Goal: Task Accomplishment & Management: Complete application form

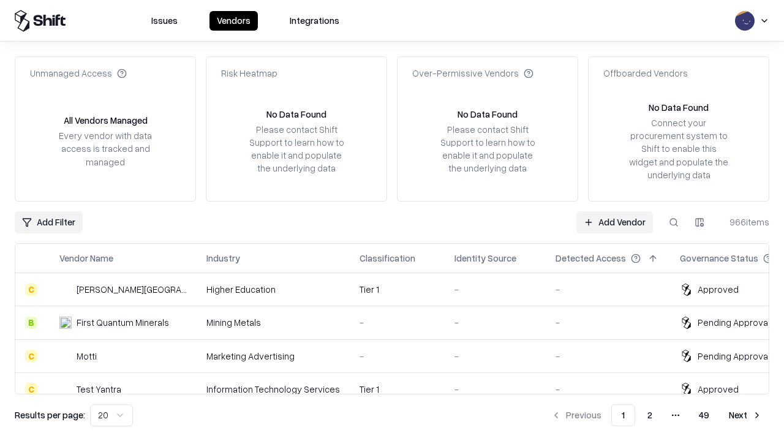
click at [614, 222] on link "Add Vendor" at bounding box center [614, 222] width 77 height 22
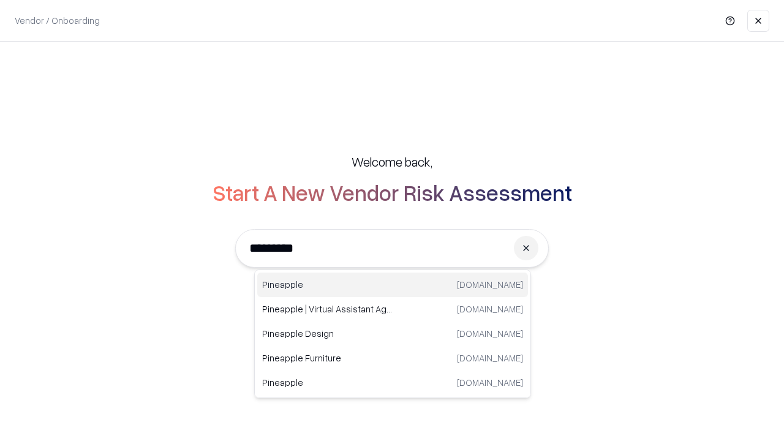
click at [393, 285] on div "Pineapple [DOMAIN_NAME]" at bounding box center [392, 285] width 271 height 24
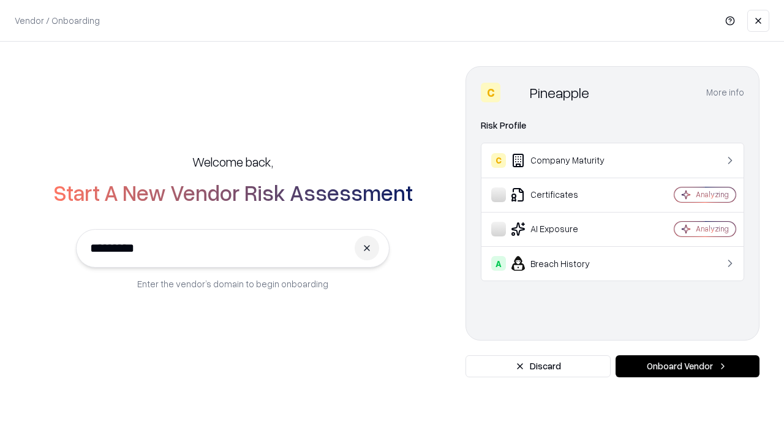
type input "*********"
click at [687, 366] on button "Onboard Vendor" at bounding box center [687, 366] width 144 height 22
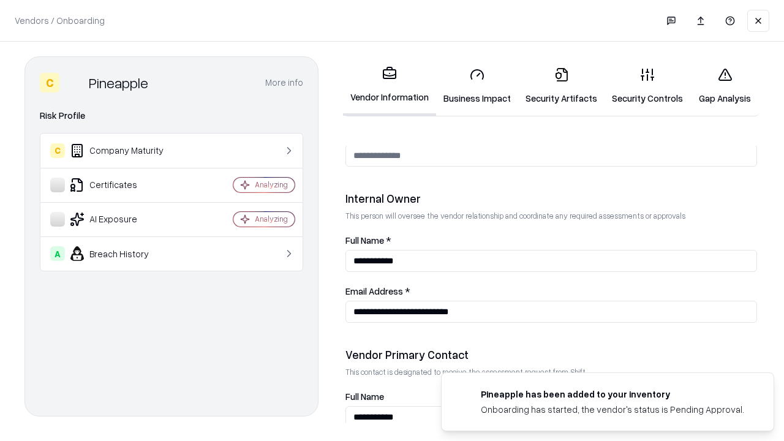
scroll to position [634, 0]
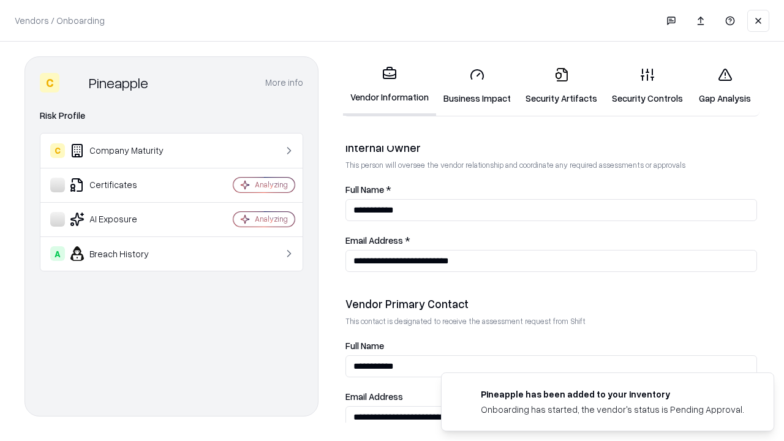
click at [477, 86] on link "Business Impact" at bounding box center [477, 86] width 82 height 57
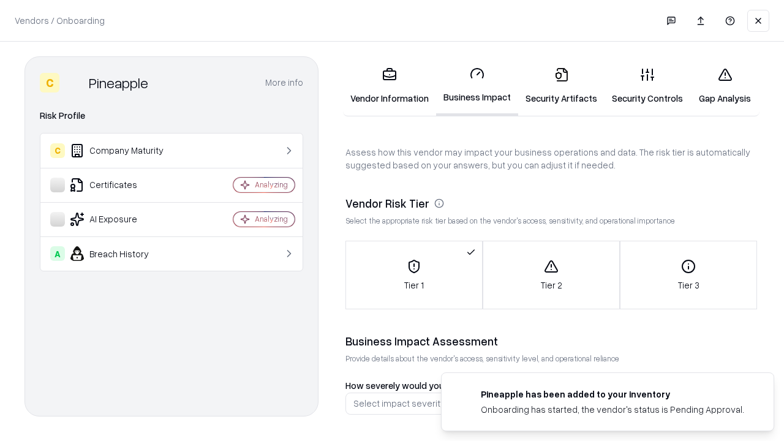
click at [561, 86] on link "Security Artifacts" at bounding box center [561, 86] width 86 height 57
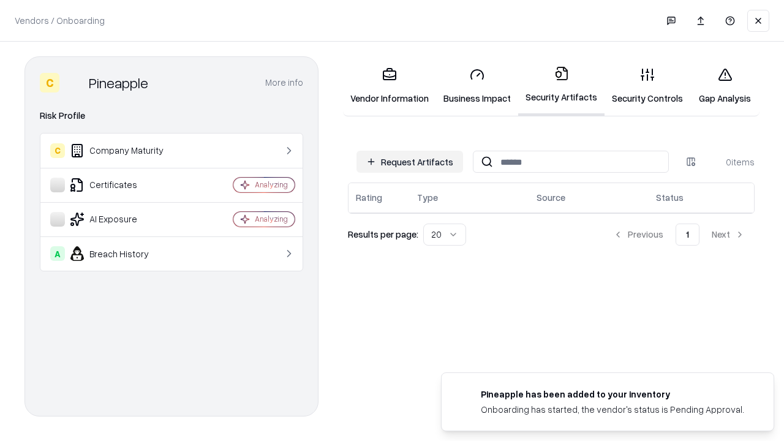
click at [410, 162] on button "Request Artifacts" at bounding box center [409, 162] width 107 height 22
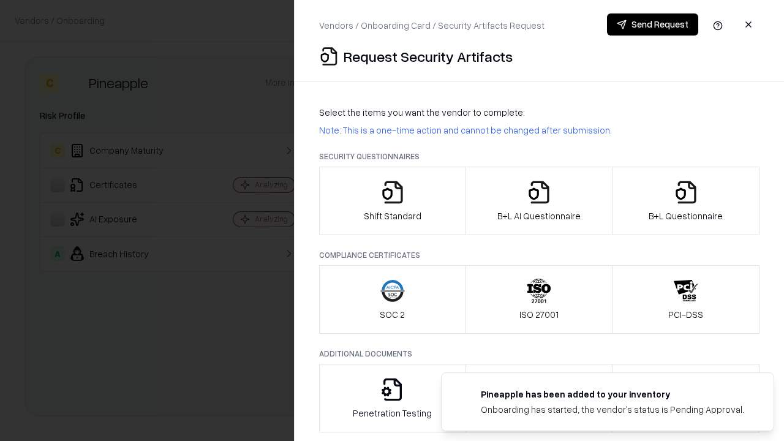
click at [392, 201] on icon "button" at bounding box center [392, 192] width 24 height 24
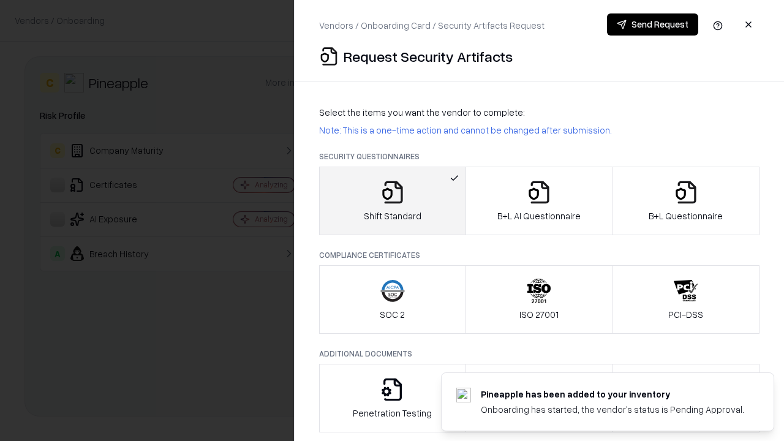
click at [652, 24] on button "Send Request" at bounding box center [652, 24] width 91 height 22
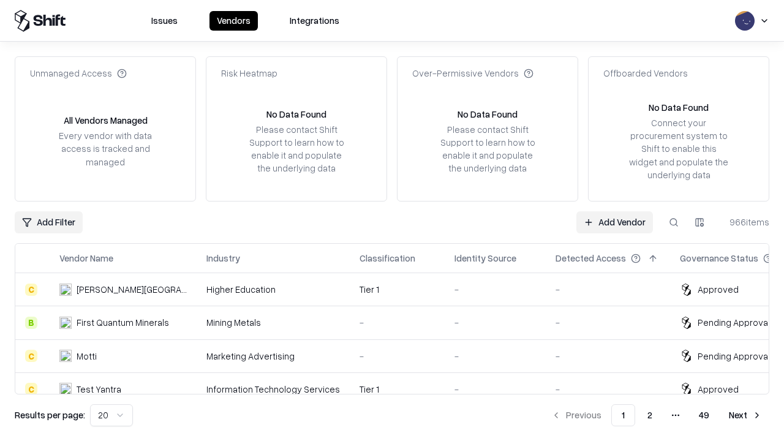
click at [614, 222] on link "Add Vendor" at bounding box center [614, 222] width 77 height 22
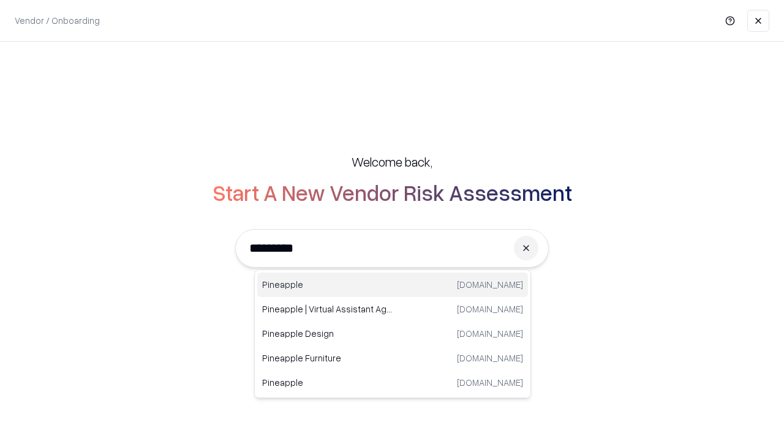
click at [393, 285] on div "Pineapple [DOMAIN_NAME]" at bounding box center [392, 285] width 271 height 24
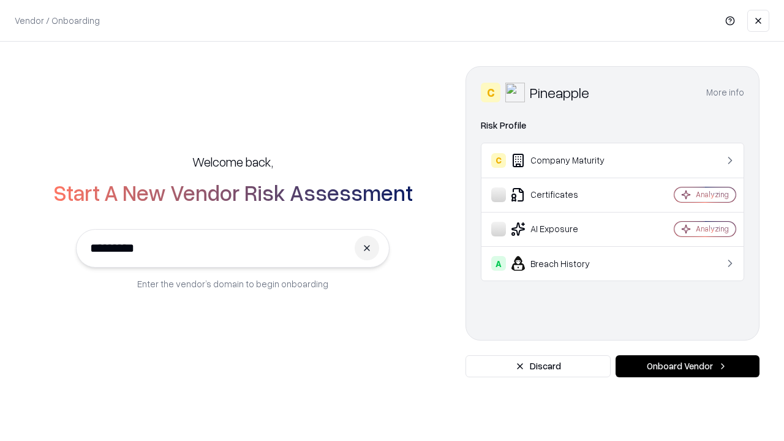
type input "*********"
click at [687, 366] on button "Onboard Vendor" at bounding box center [687, 366] width 144 height 22
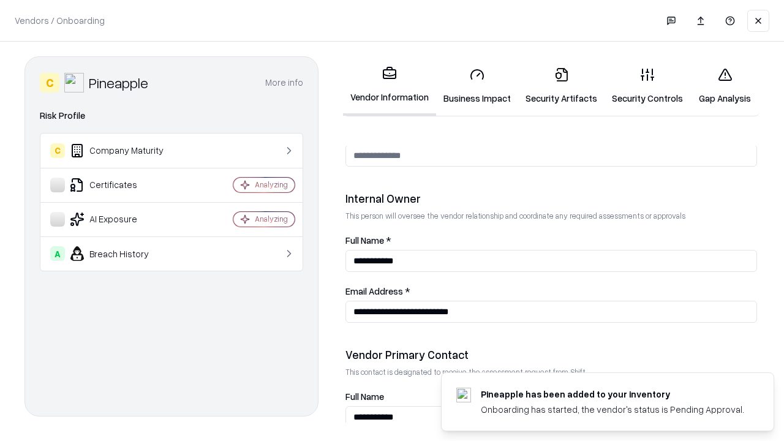
scroll to position [634, 0]
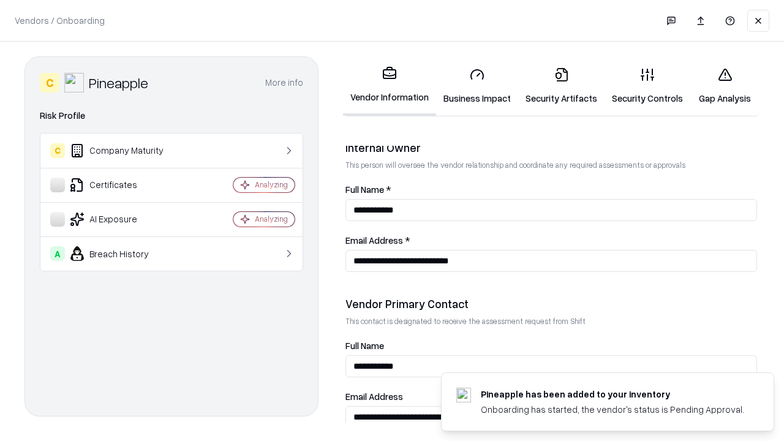
click at [724, 86] on link "Gap Analysis" at bounding box center [724, 86] width 69 height 57
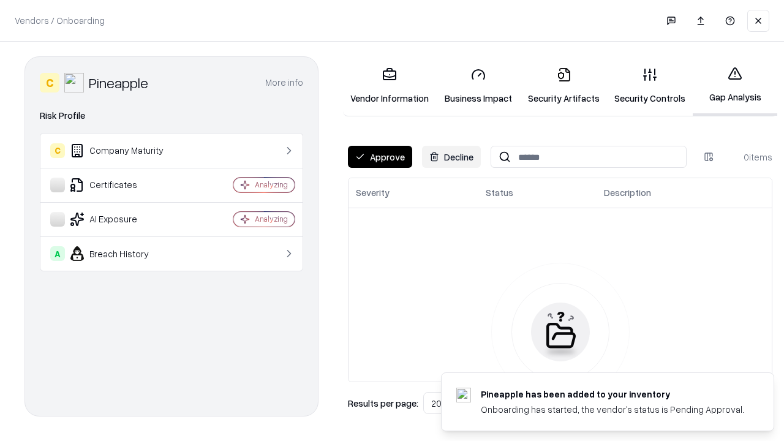
click at [380, 157] on button "Approve" at bounding box center [380, 157] width 64 height 22
